Goal: Information Seeking & Learning: Find specific fact

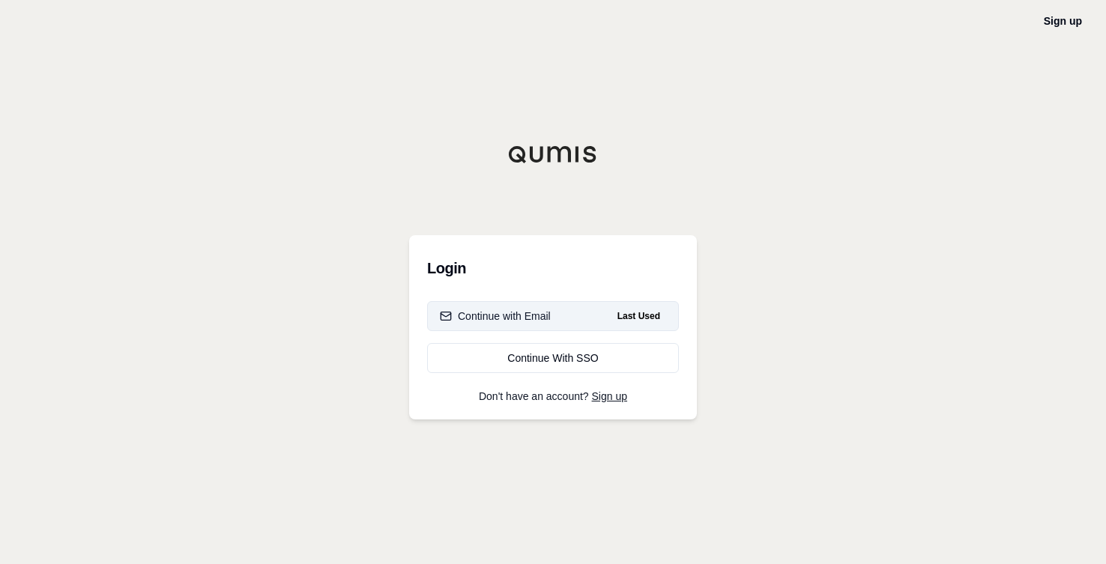
click at [579, 321] on button "Continue with Email Last Used" at bounding box center [553, 316] width 252 height 30
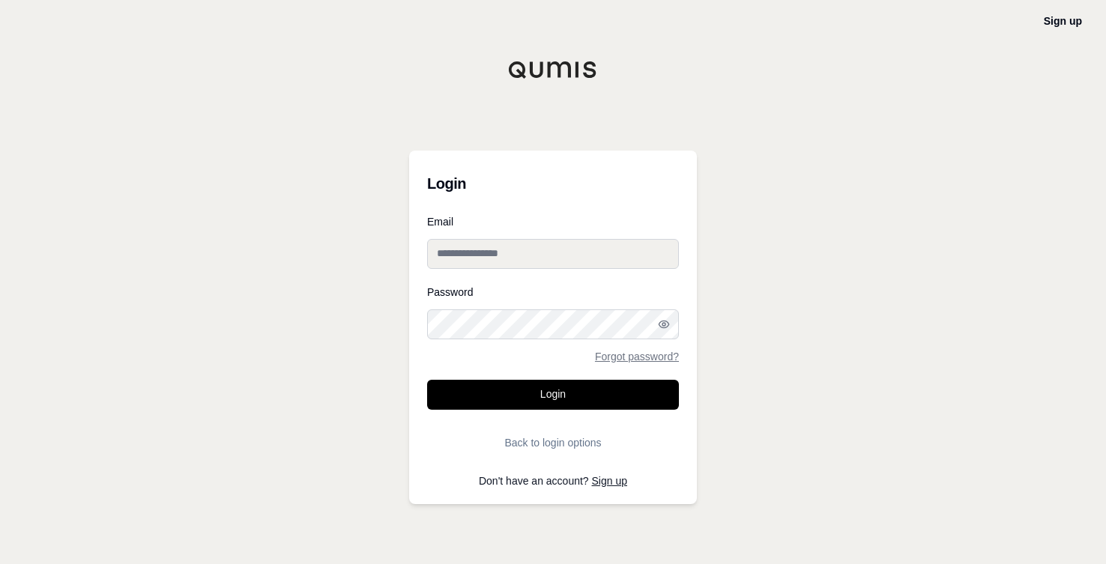
click at [527, 256] on input "Email" at bounding box center [553, 254] width 252 height 30
type input "**********"
click at [528, 339] on div "Password Forgot password?" at bounding box center [553, 324] width 252 height 75
click at [427, 380] on button "Login" at bounding box center [553, 395] width 252 height 30
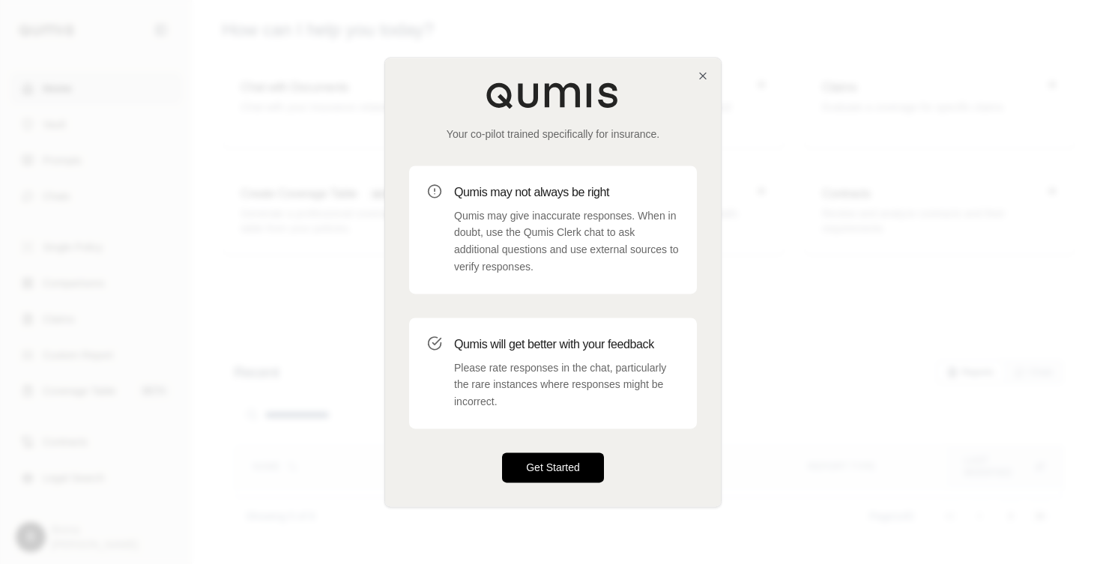
click at [549, 465] on button "Get Started" at bounding box center [553, 468] width 102 height 30
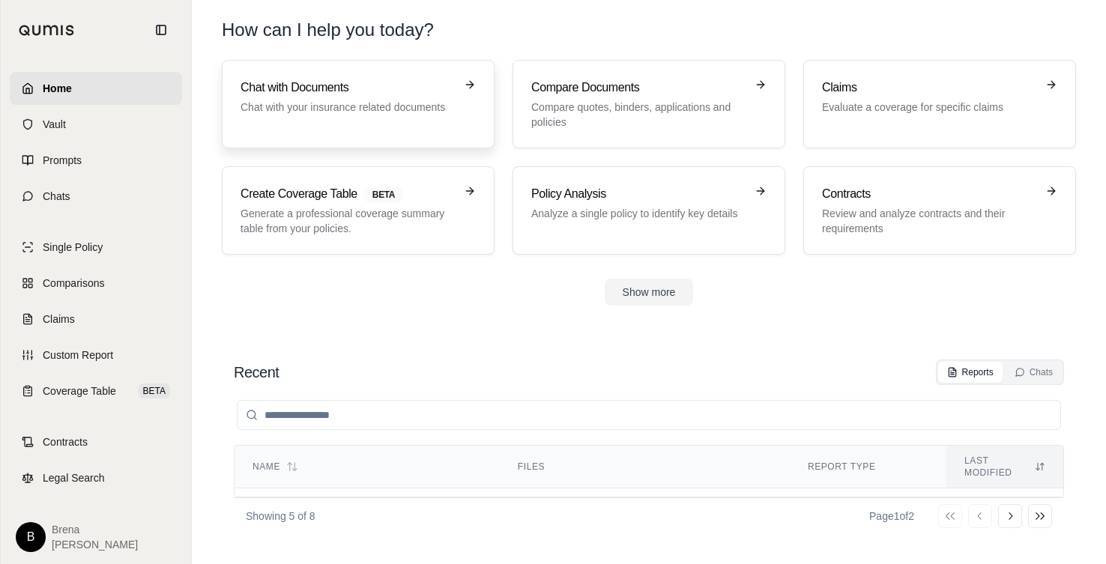
click at [381, 88] on h3 "Chat with Documents" at bounding box center [348, 88] width 214 height 18
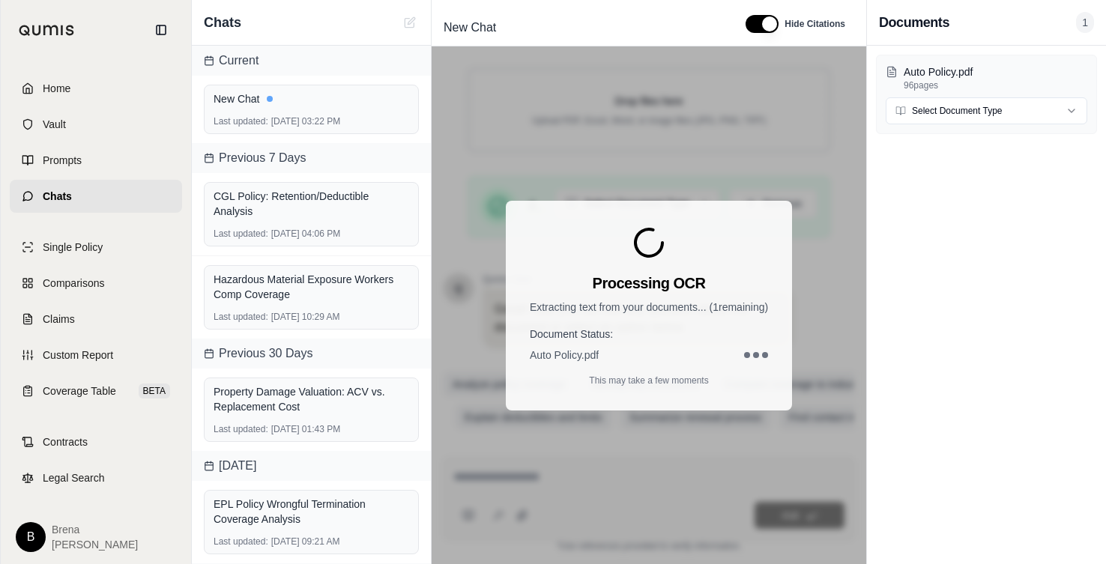
scroll to position [274, 0]
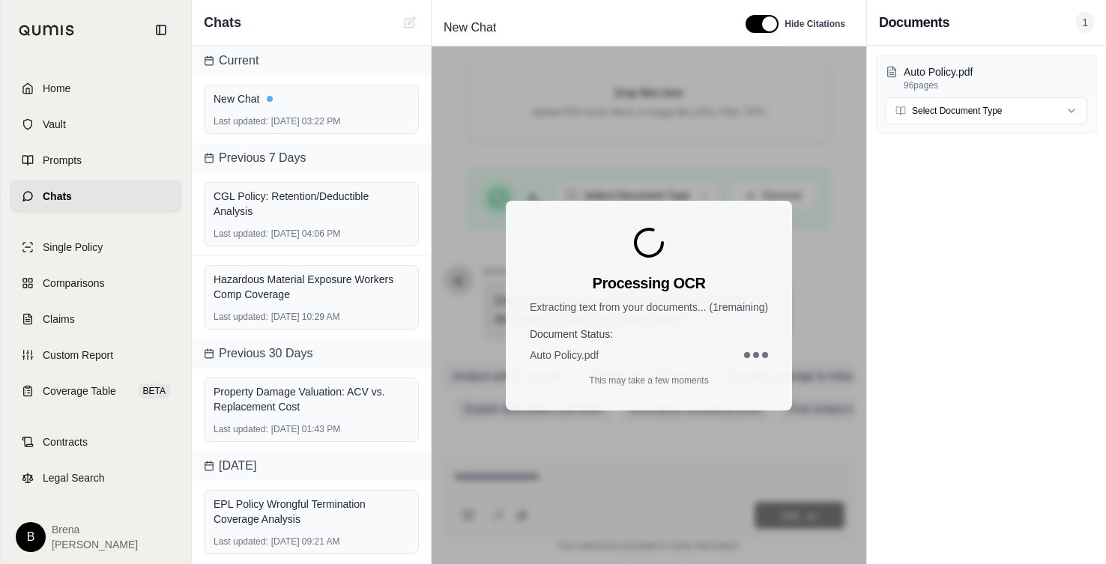
click at [1096, 11] on div "Documents 1" at bounding box center [986, 23] width 239 height 46
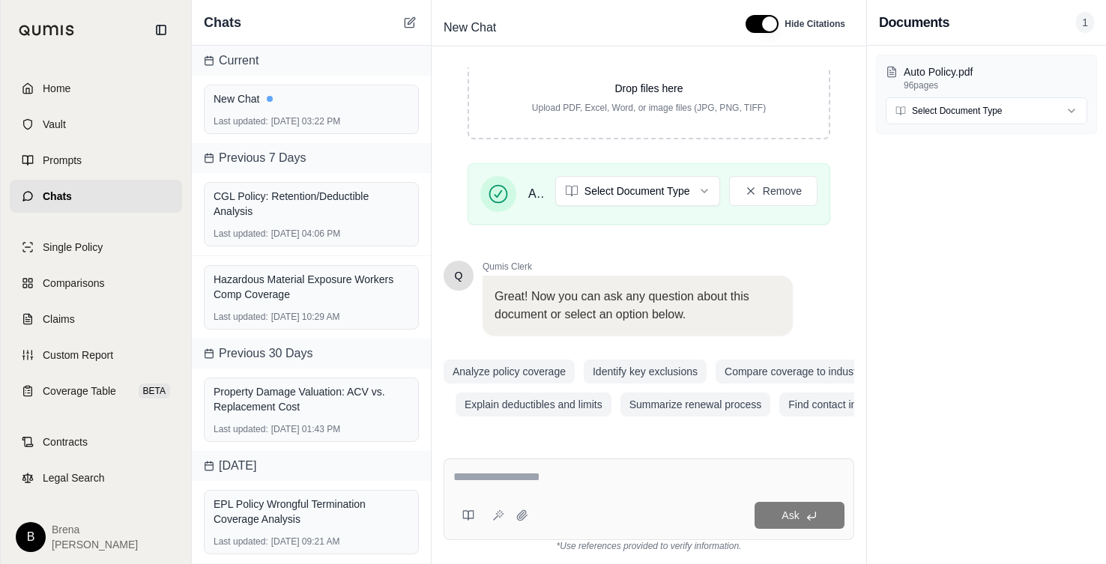
scroll to position [290, 0]
click at [996, 326] on div "Auto Policy.pdf 96 pages Select Document Type" at bounding box center [986, 305] width 239 height 519
click at [535, 514] on div "Ask" at bounding box center [689, 515] width 310 height 27
click at [609, 479] on textarea at bounding box center [648, 477] width 391 height 18
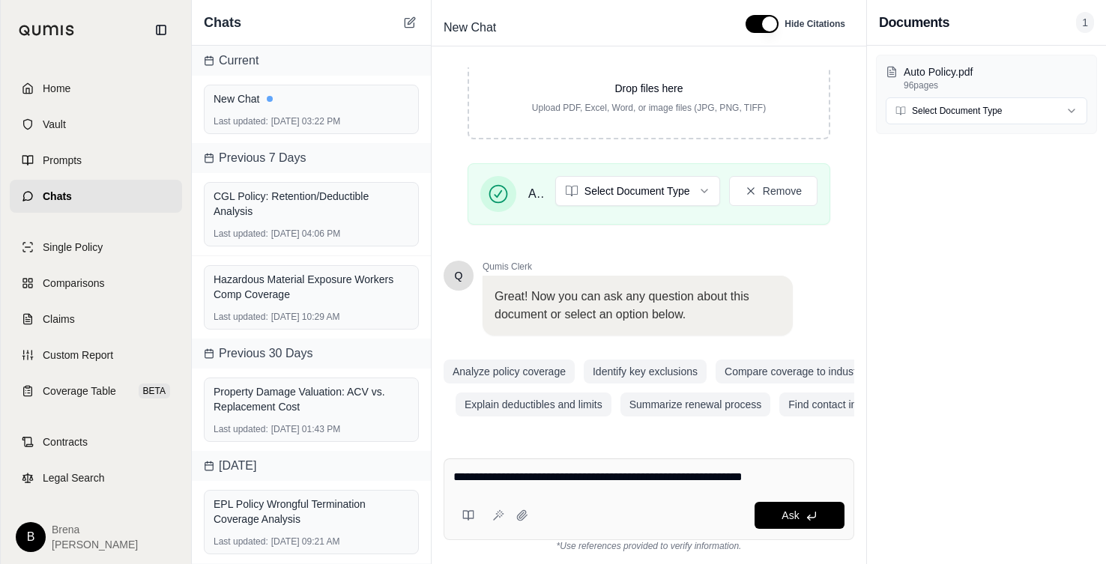
drag, startPoint x: 706, startPoint y: 480, endPoint x: 731, endPoint y: 147, distance: 334.4
click at [731, 133] on div "Drop files here Upload PDF, Excel, Word, or image files (JPG, PNG, TIFF) Auto P…" at bounding box center [649, 107] width 411 height 259
drag, startPoint x: 484, startPoint y: 477, endPoint x: 448, endPoint y: 477, distance: 36.0
click at [448, 477] on div "**********" at bounding box center [649, 500] width 411 height 82
type textarea "**********"
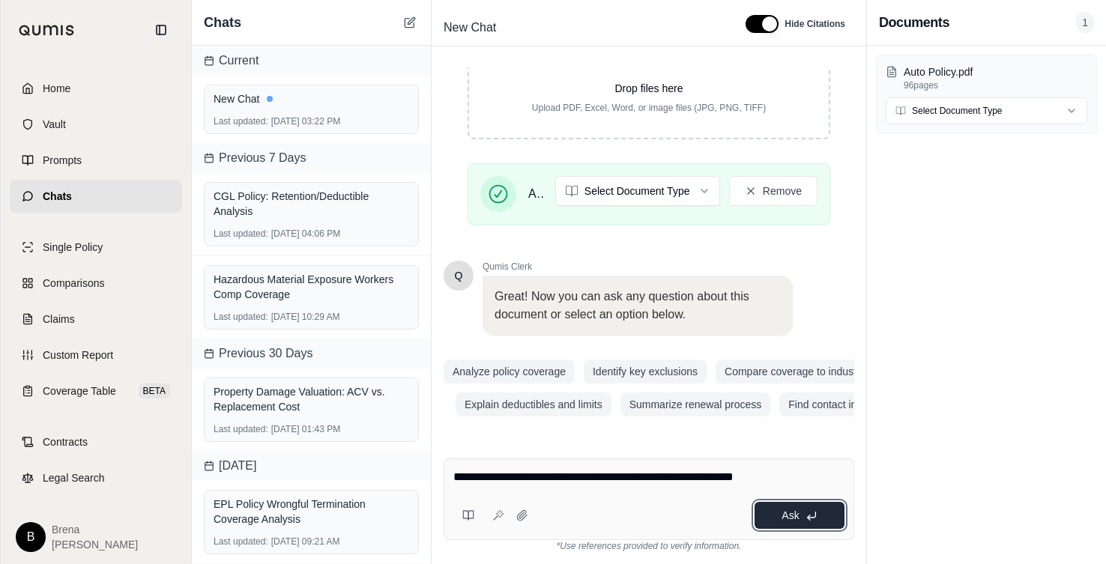
click at [791, 515] on span "Ask" at bounding box center [790, 516] width 17 height 12
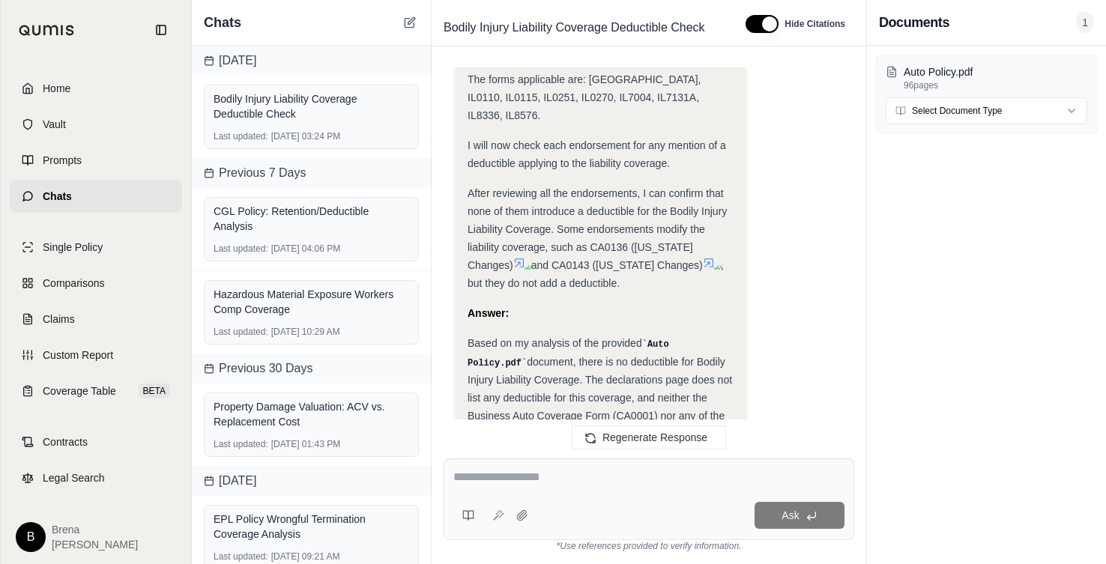
scroll to position [1025, 0]
drag, startPoint x: 945, startPoint y: 405, endPoint x: 937, endPoint y: 403, distance: 7.8
click at [945, 405] on div "Auto Policy.pdf 96 pages Select Document Type" at bounding box center [986, 305] width 239 height 519
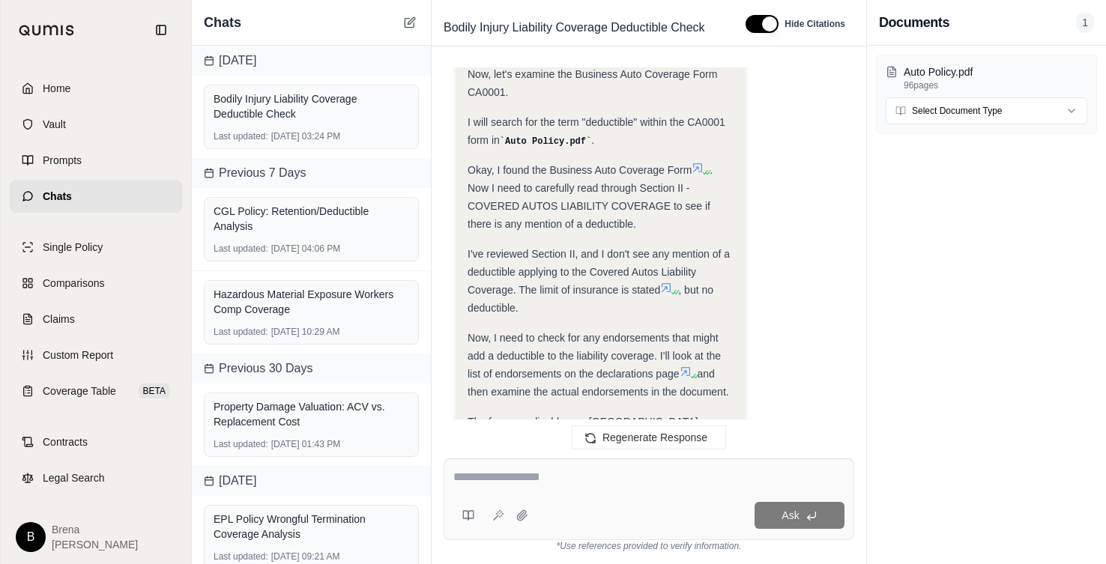
scroll to position [650, 0]
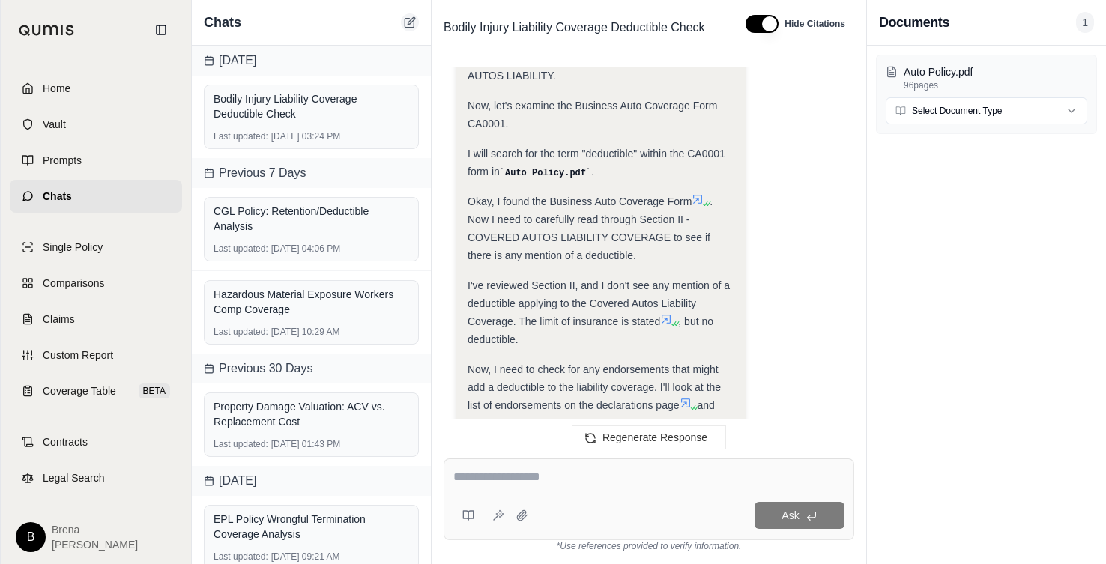
click at [414, 28] on icon at bounding box center [410, 22] width 12 height 12
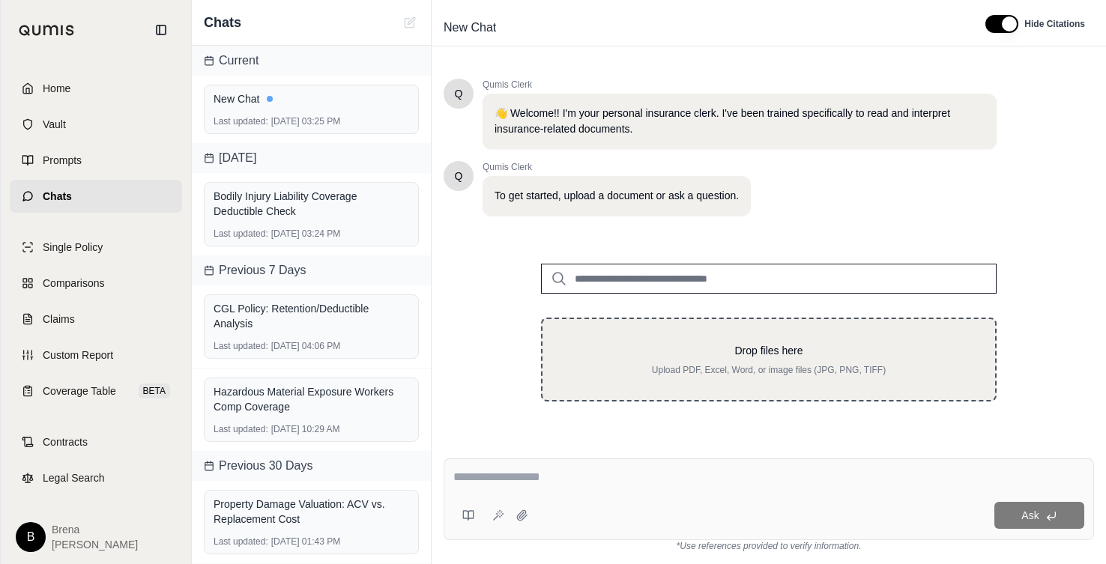
scroll to position [0, 0]
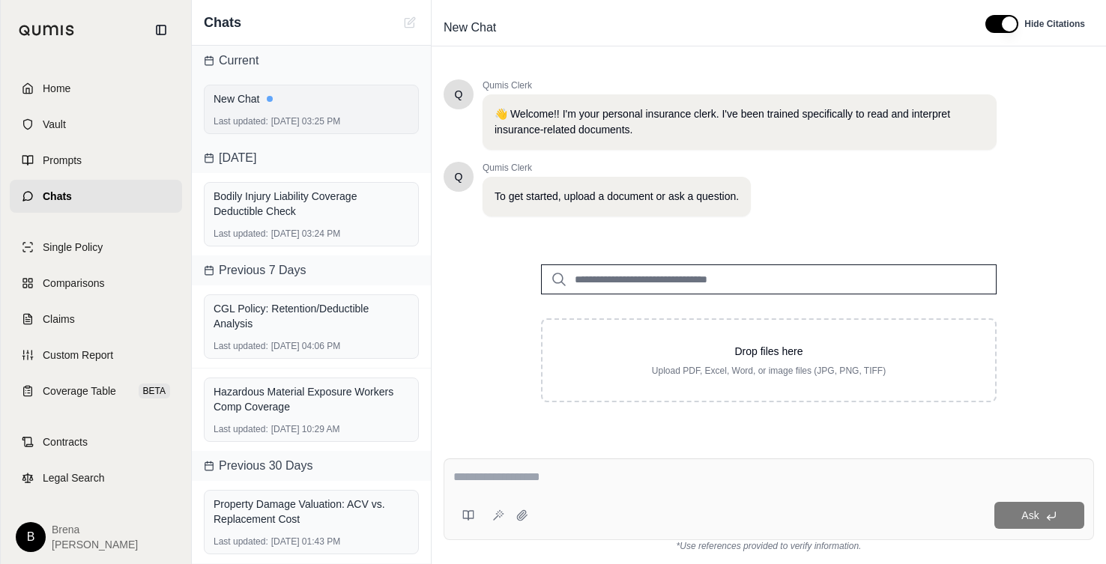
click at [305, 105] on div "New Chat" at bounding box center [312, 98] width 196 height 15
click at [317, 94] on div "New Chat" at bounding box center [312, 98] width 196 height 15
click at [322, 110] on div "New Chat Last updated: [DATE] 03:25 PM" at bounding box center [311, 109] width 215 height 49
click at [321, 220] on div "Bodily Injury Liability Coverage Deductible Check" at bounding box center [312, 204] width 196 height 36
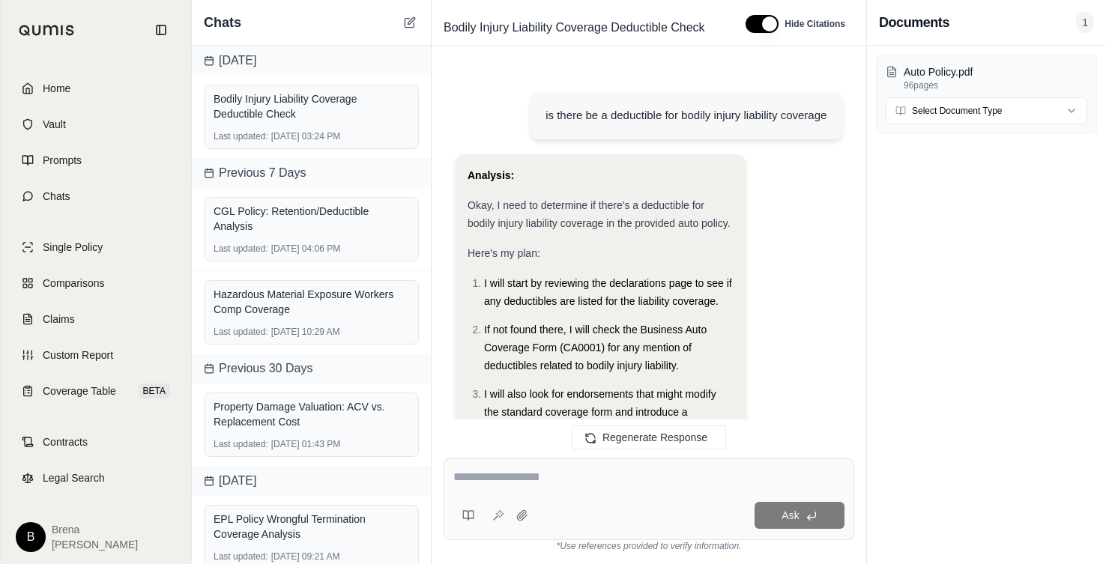
click at [595, 361] on span "If not found there, I will check the Business Auto Coverage Form (CA0001) for a…" at bounding box center [595, 348] width 223 height 48
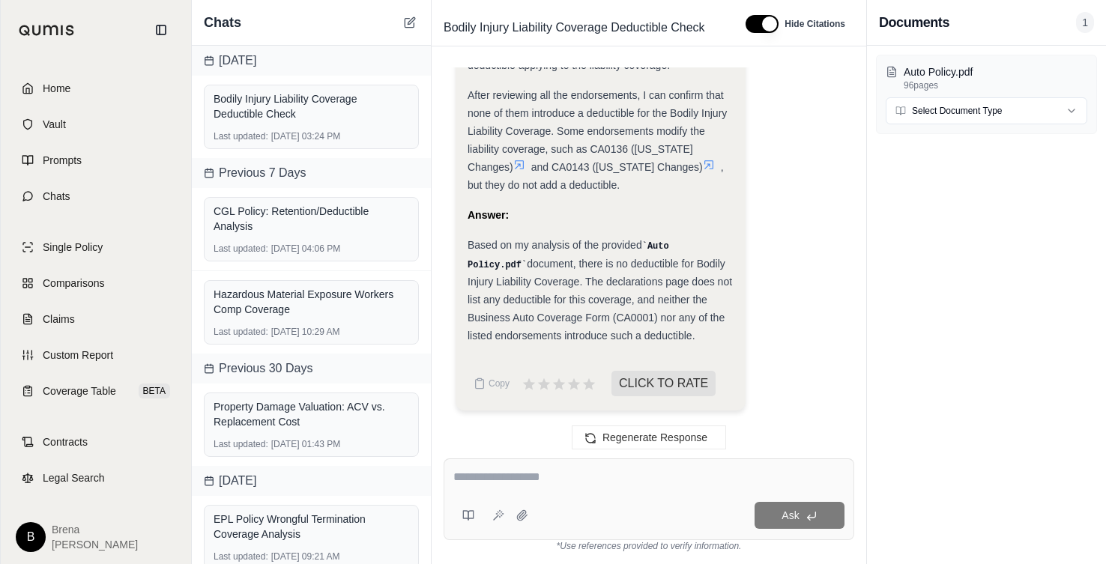
scroll to position [1175, 0]
click at [1029, 266] on div "Auto Policy.pdf 96 pages Select Document Type" at bounding box center [986, 305] width 239 height 519
click at [1000, 336] on div "Auto Policy.pdf 96 pages Select Document Type" at bounding box center [986, 305] width 239 height 519
click at [977, 384] on div "Auto Policy.pdf 96 pages Select Document Type" at bounding box center [986, 305] width 239 height 519
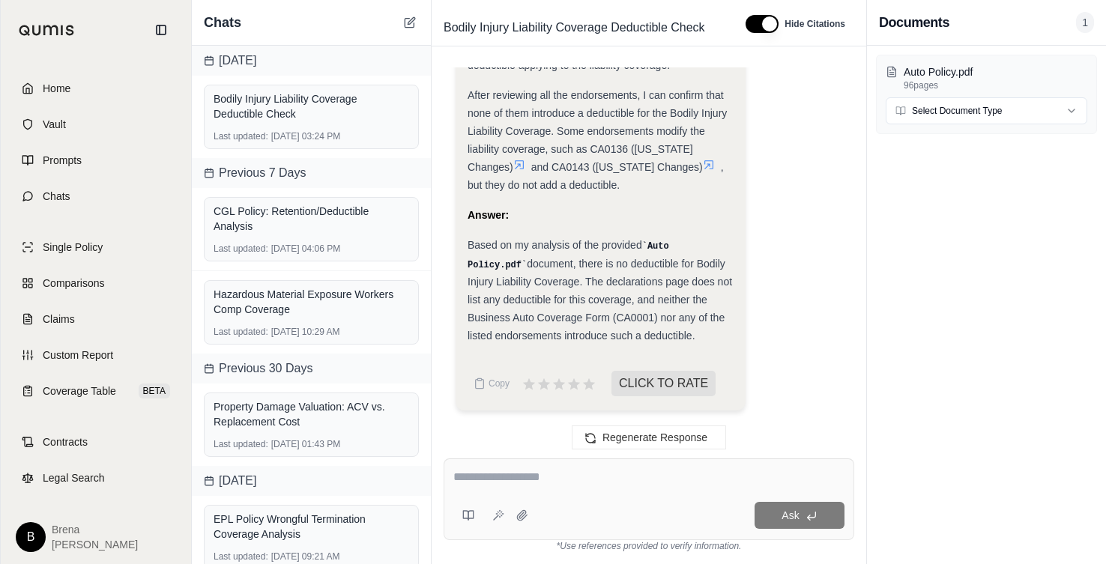
click at [923, 231] on div "Auto Policy.pdf 96 pages Select Document Type" at bounding box center [986, 305] width 239 height 519
